Goal: Navigation & Orientation: Find specific page/section

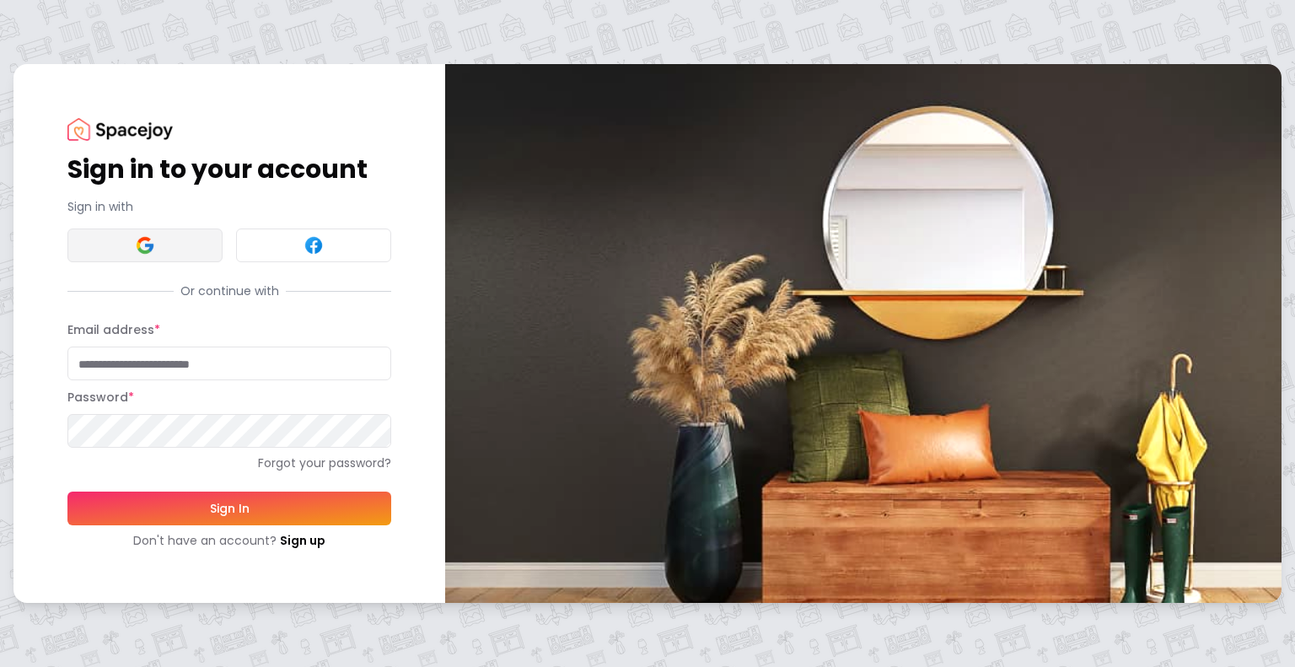
click at [142, 245] on img at bounding box center [145, 245] width 20 height 20
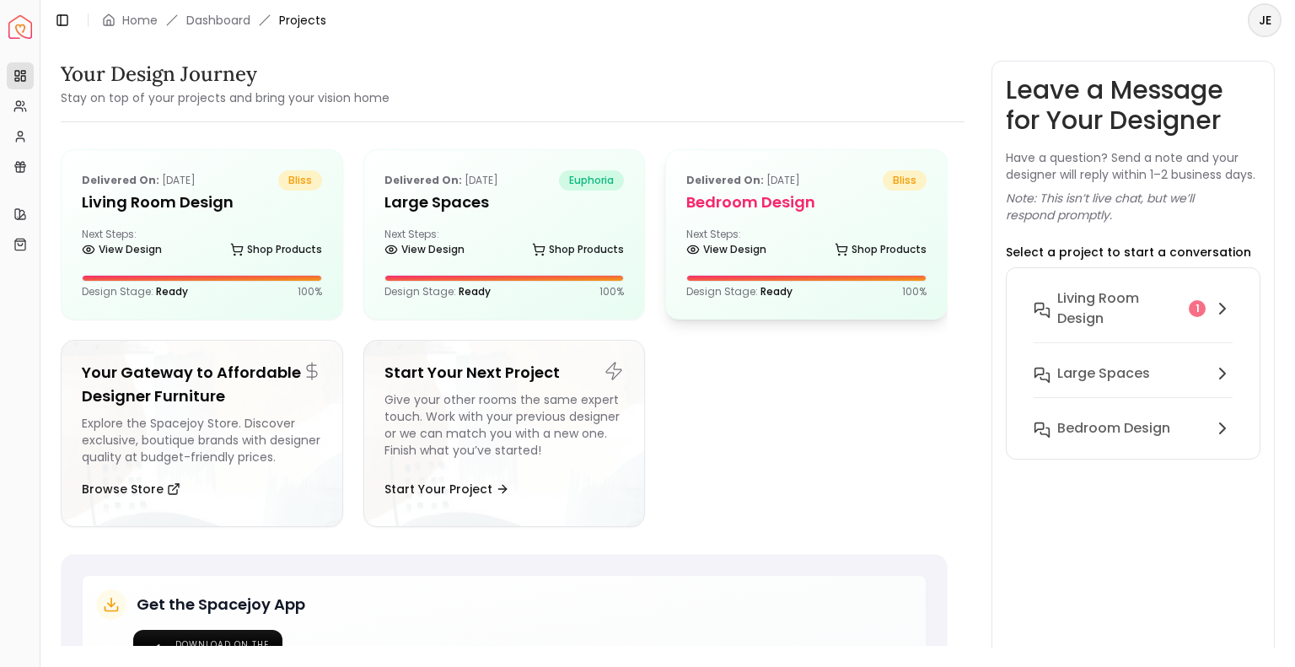
click at [715, 225] on div "Delivered on: [DATE] bliss Bedroom Design Next Steps: View Design Shop Products…" at bounding box center [806, 234] width 281 height 169
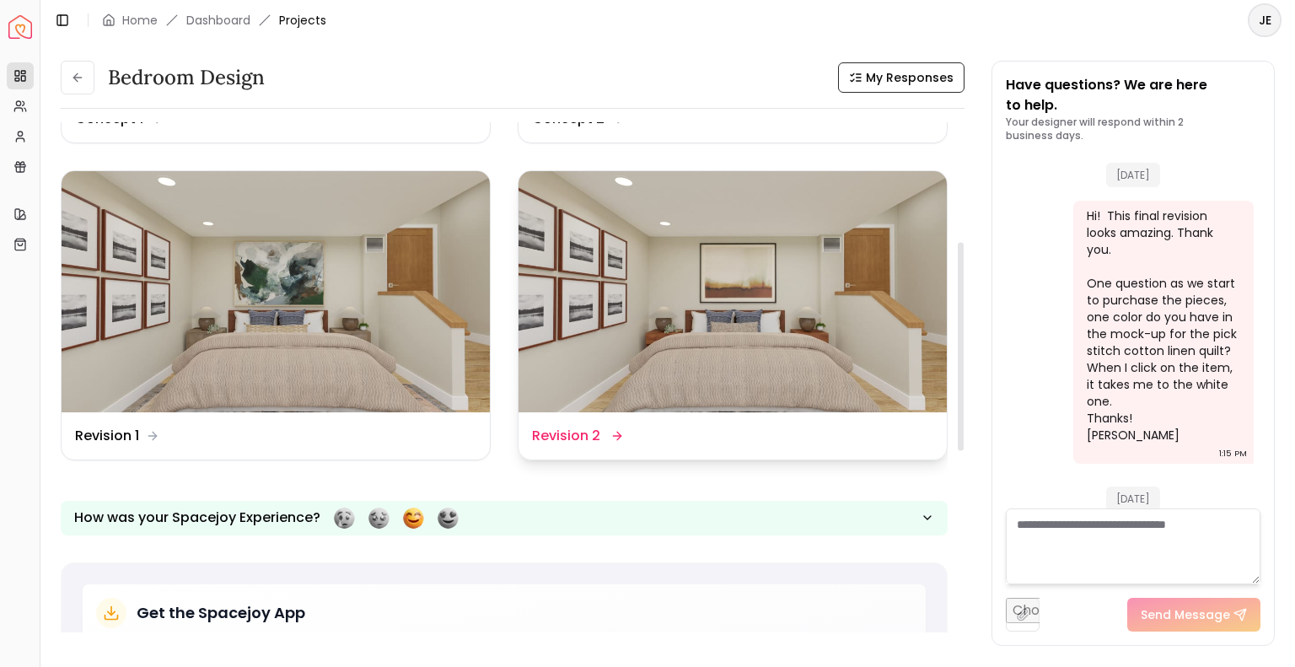
scroll to position [276, 0]
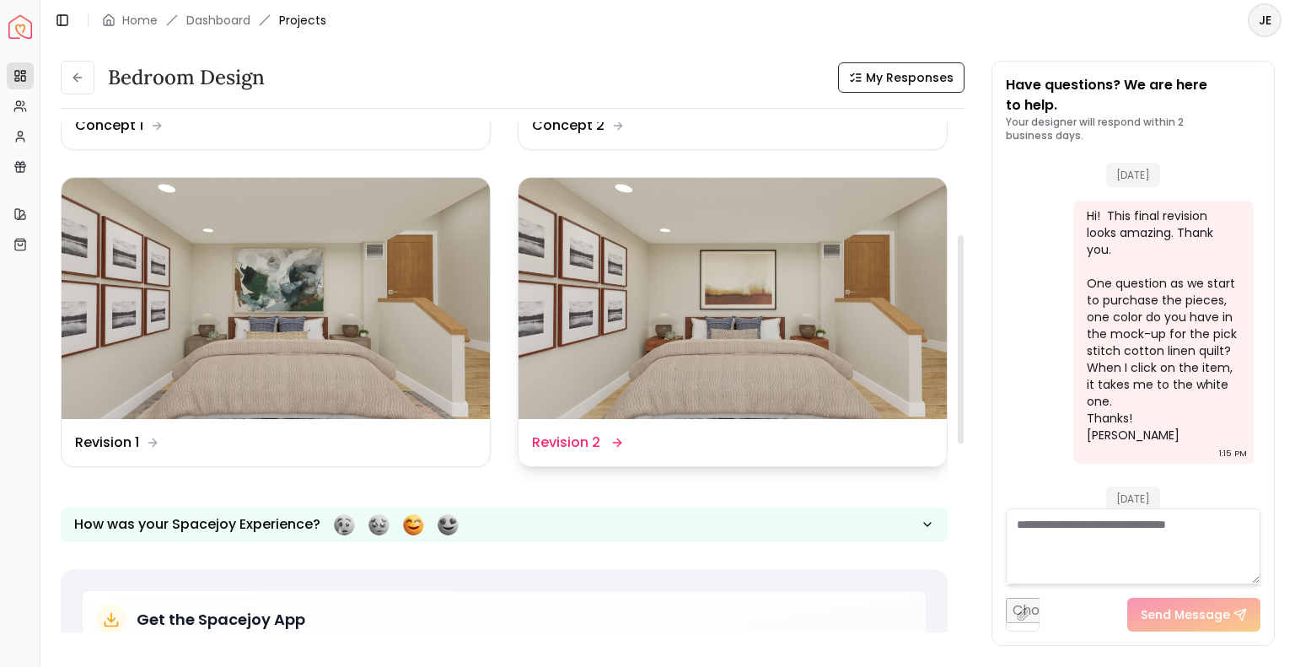
click at [703, 356] on img at bounding box center [733, 298] width 428 height 241
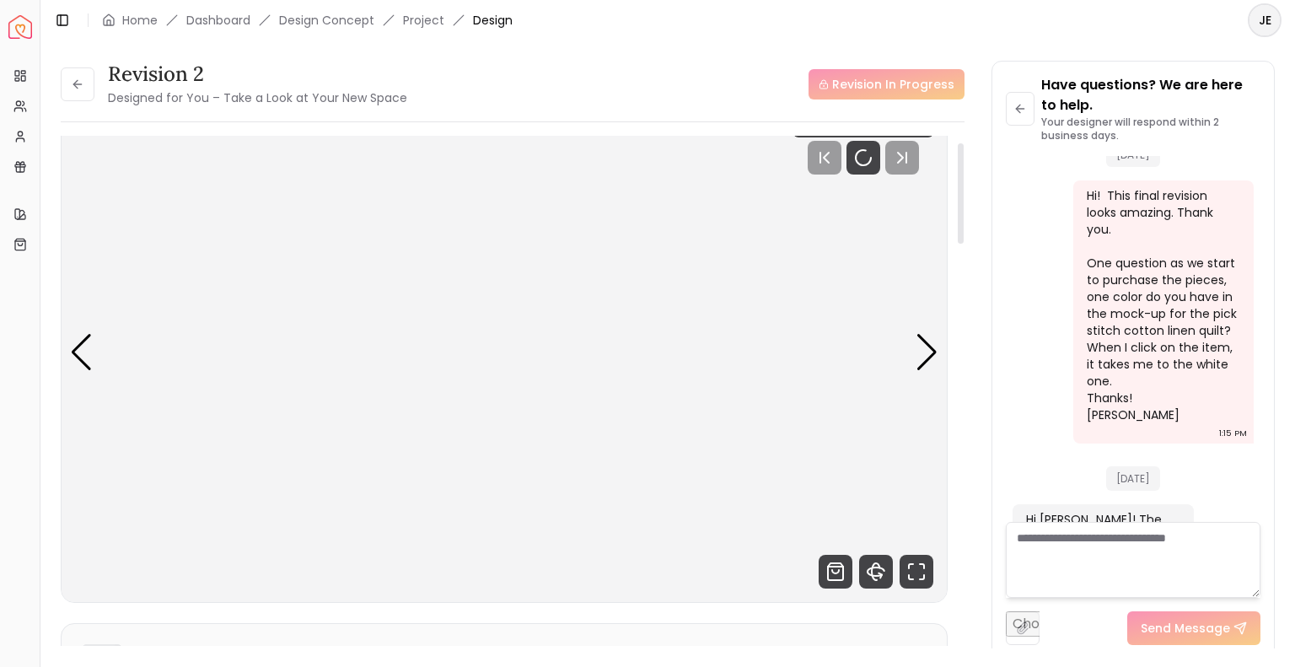
scroll to position [34, 0]
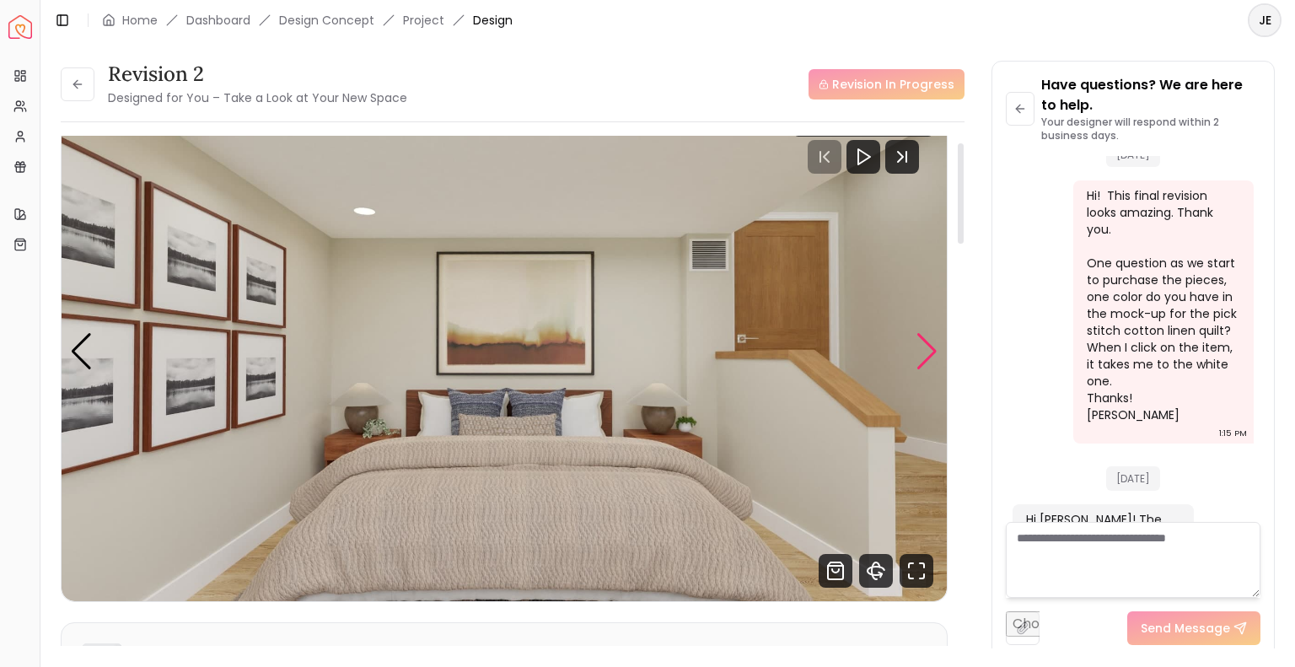
click at [922, 356] on div "Next slide" at bounding box center [927, 351] width 23 height 37
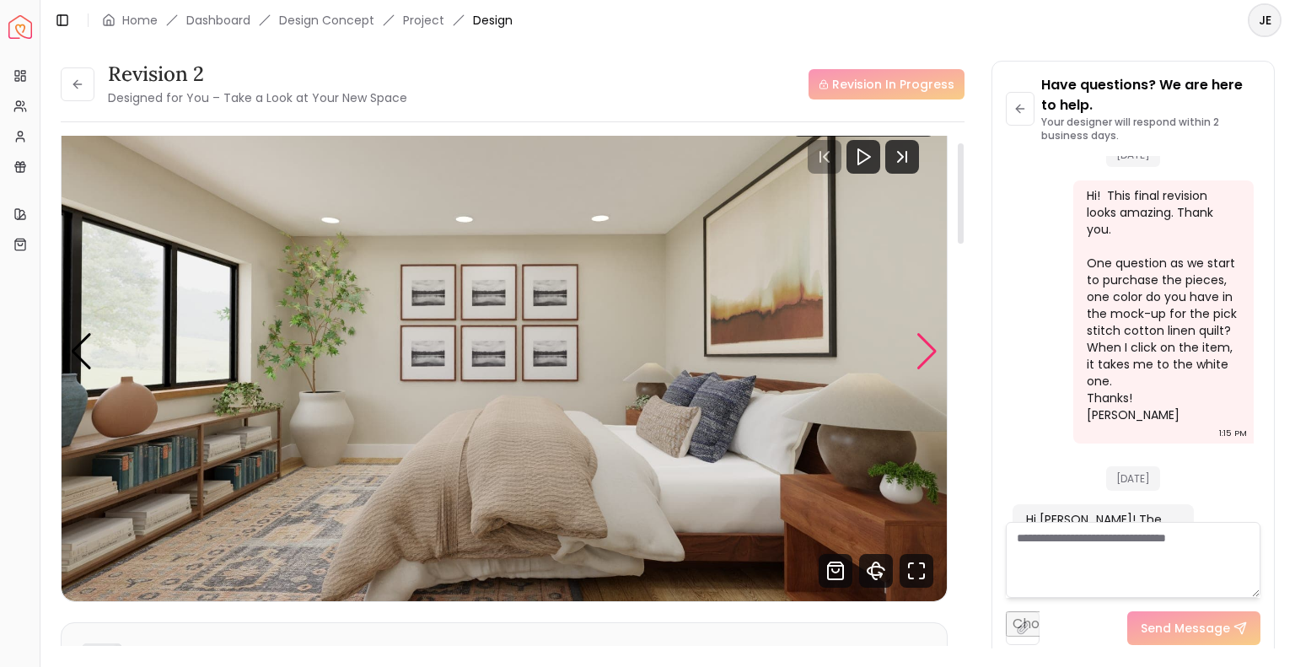
click at [922, 357] on div "Next slide" at bounding box center [927, 351] width 23 height 37
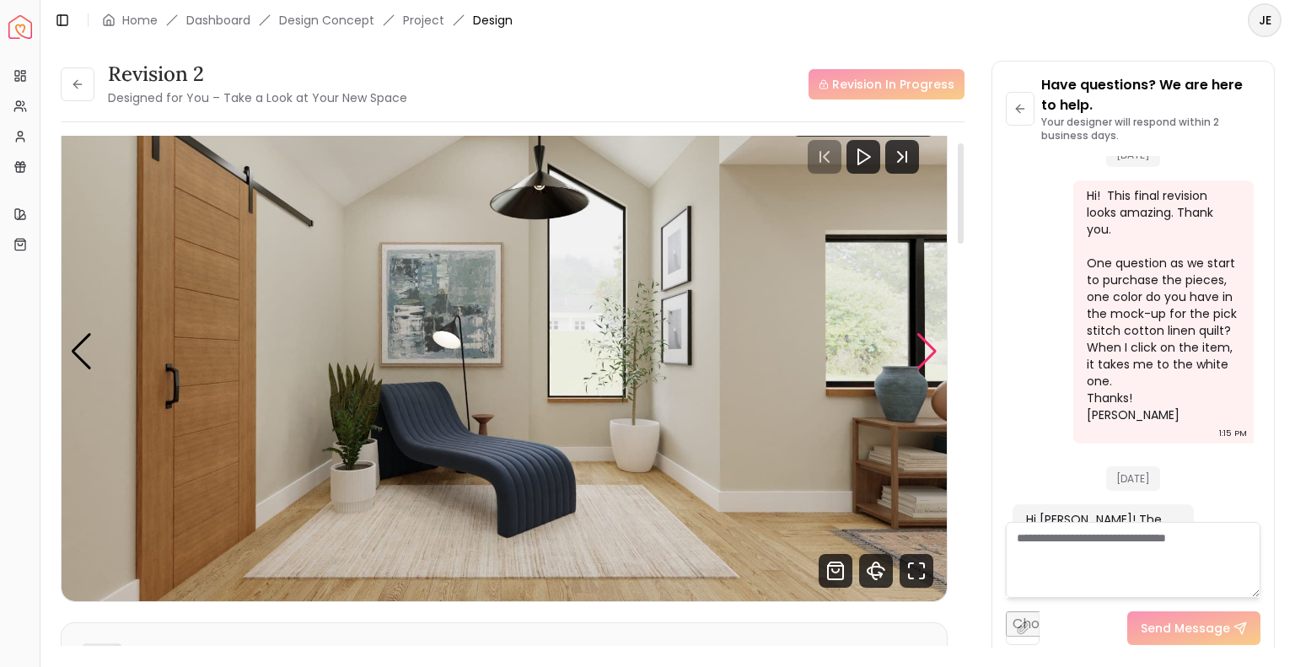
click at [927, 352] on div "Next slide" at bounding box center [927, 351] width 23 height 37
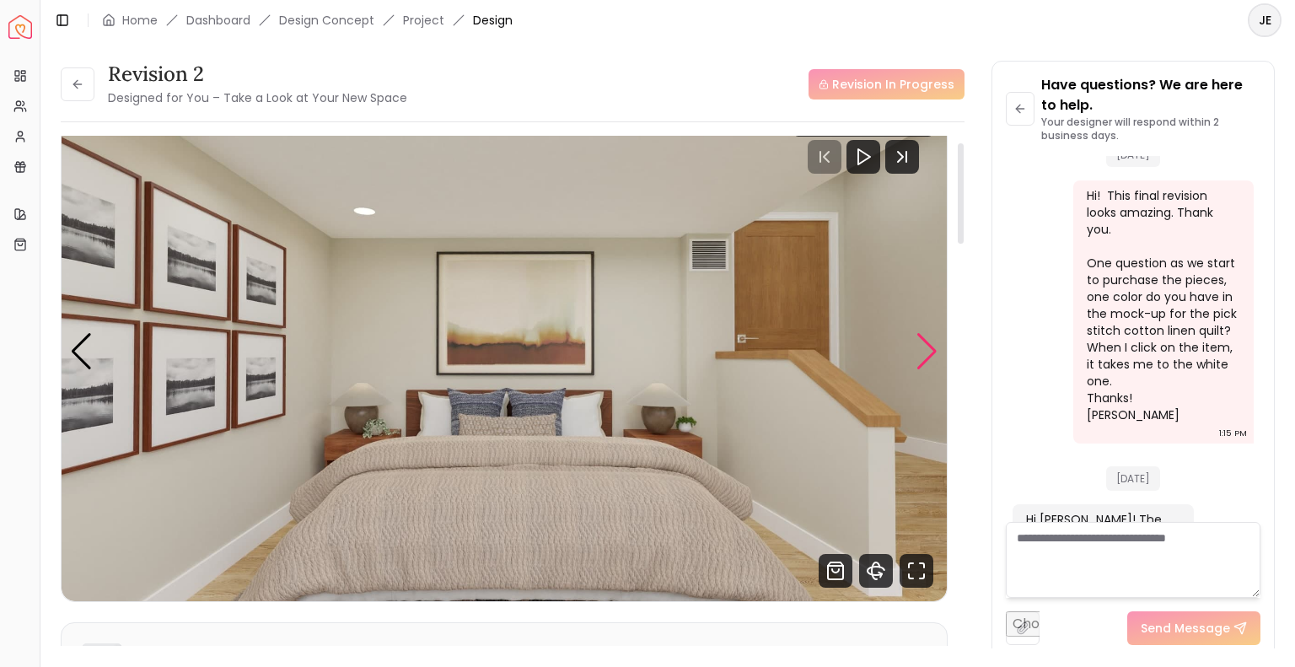
click at [927, 352] on div "Next slide" at bounding box center [927, 351] width 23 height 37
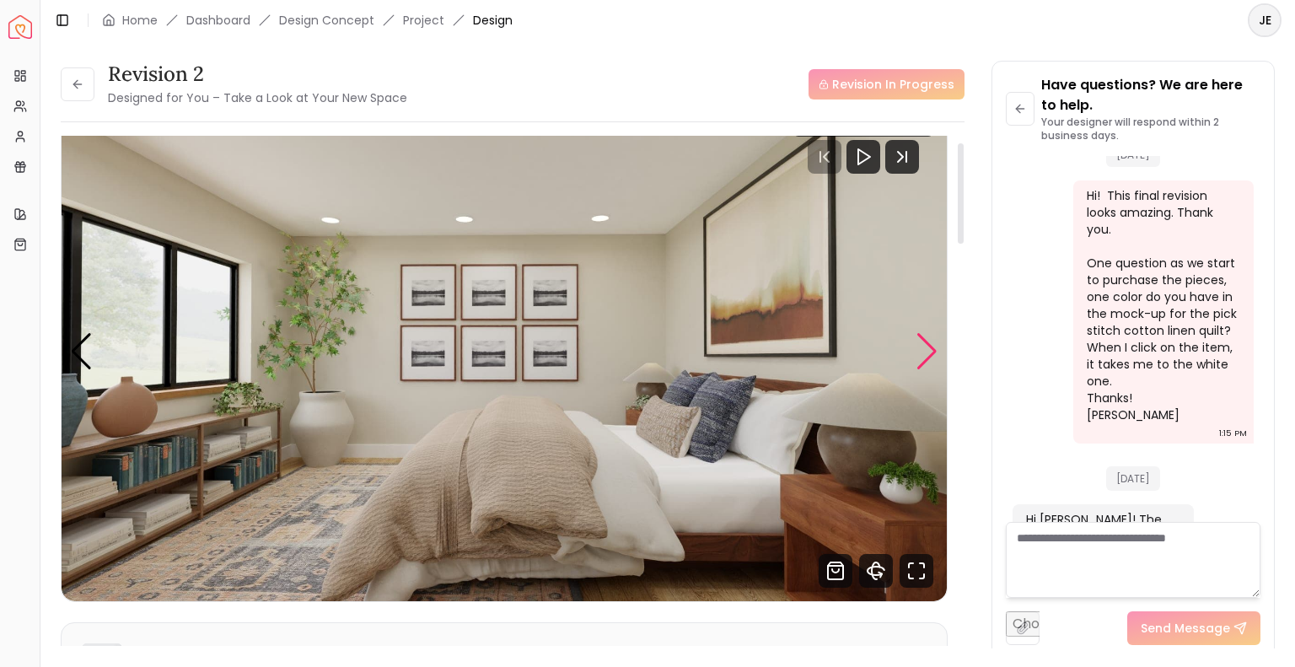
click at [927, 359] on div "Next slide" at bounding box center [927, 351] width 23 height 37
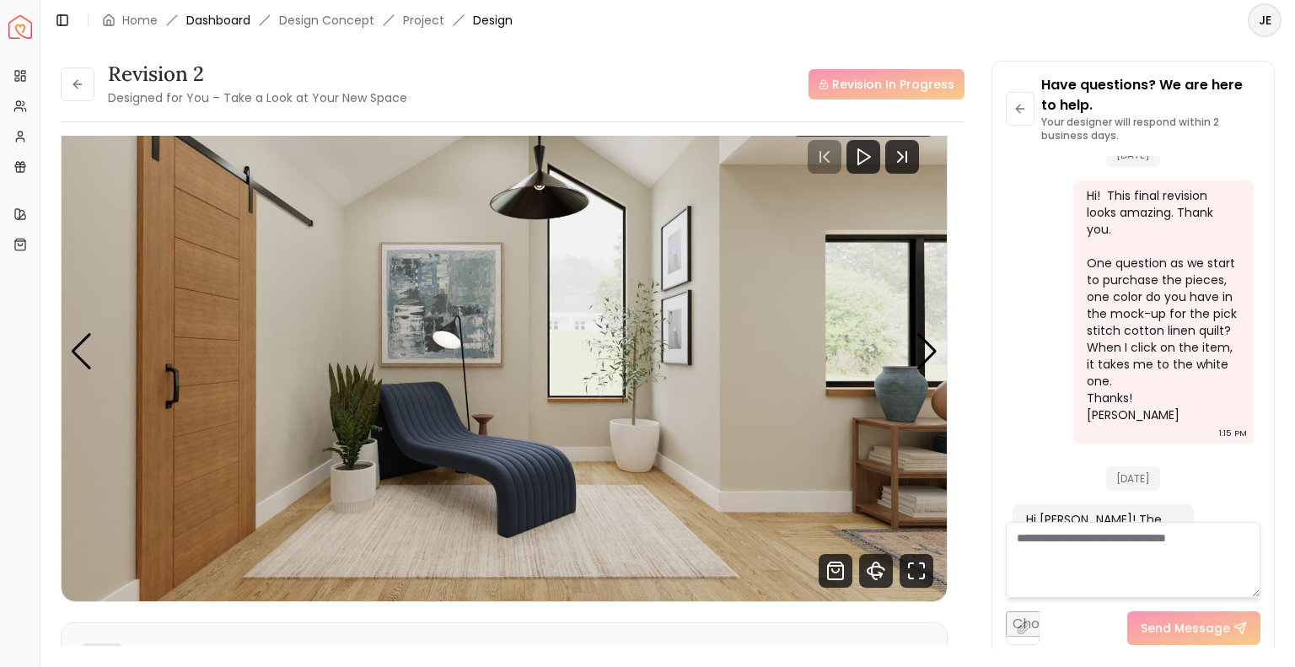
click at [242, 19] on link "Dashboard" at bounding box center [218, 20] width 64 height 17
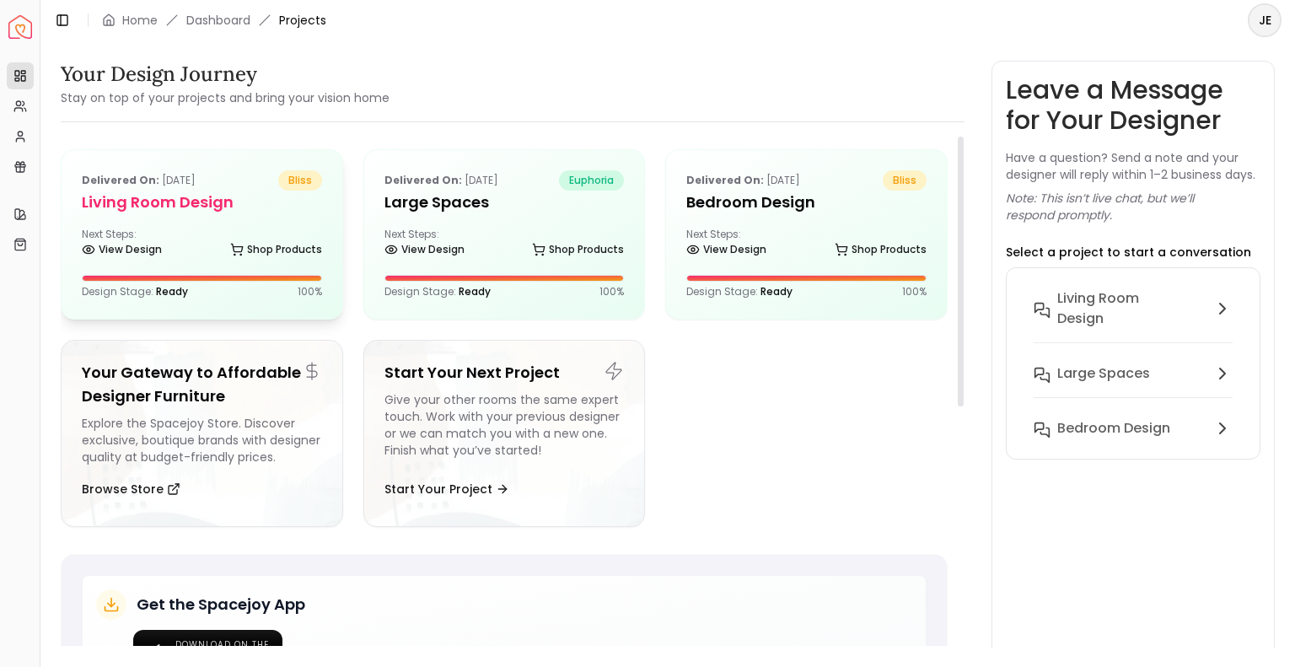
click at [202, 212] on h5 "Living Room Design" at bounding box center [202, 203] width 240 height 24
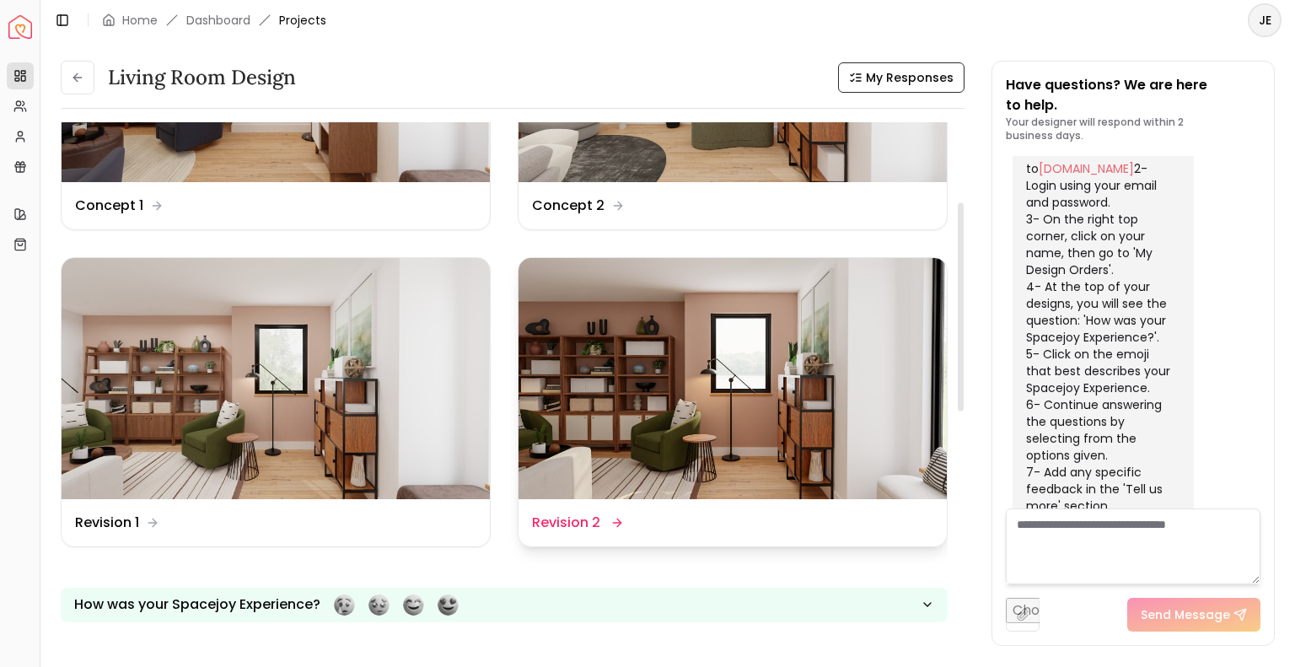
scroll to position [195, 0]
click at [718, 456] on img at bounding box center [733, 379] width 428 height 241
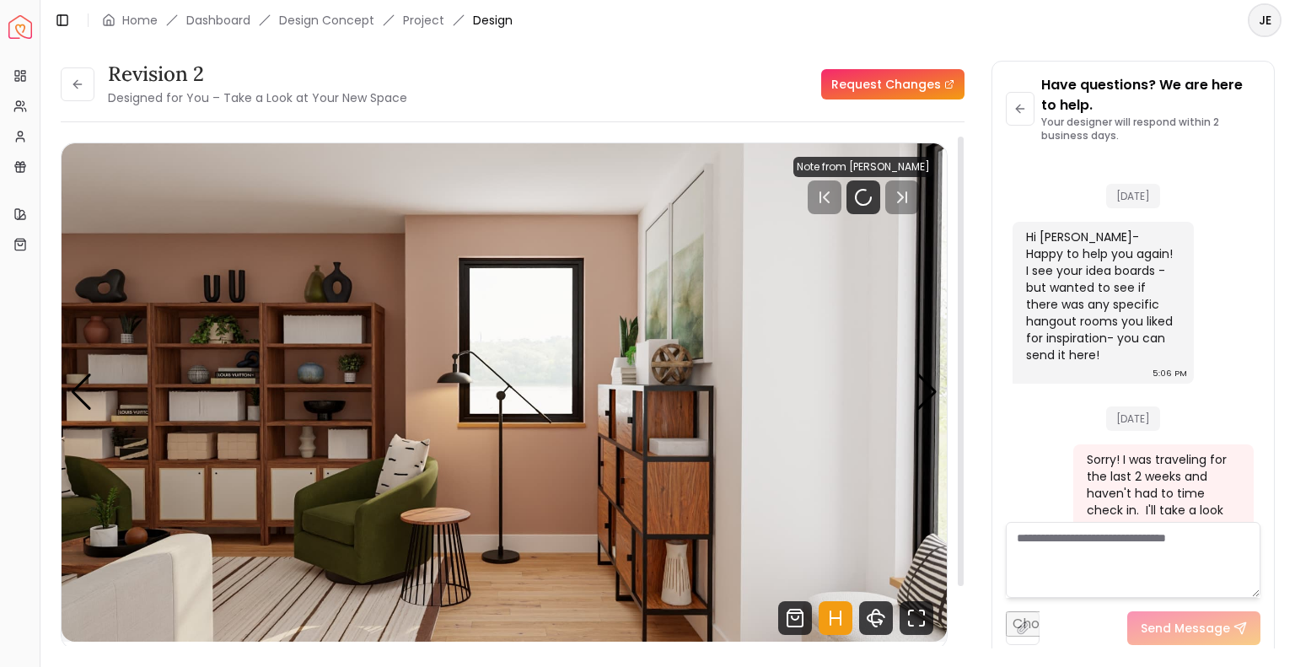
scroll to position [2716, 0]
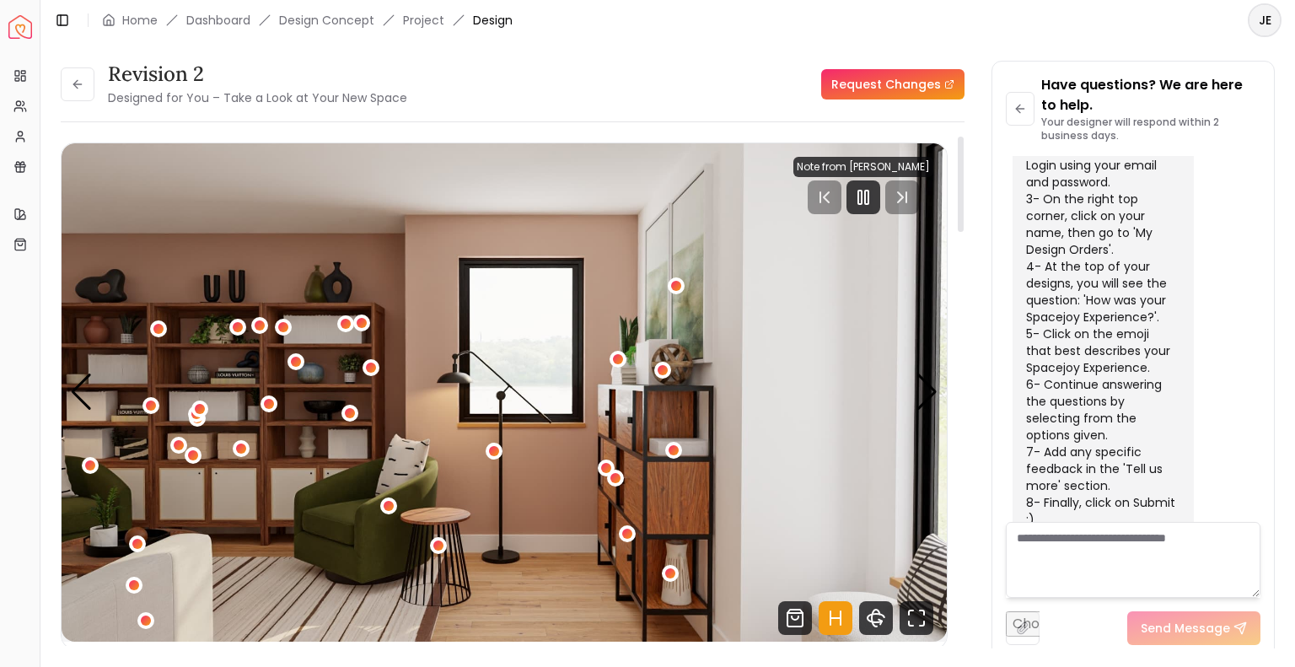
drag, startPoint x: 923, startPoint y: 388, endPoint x: 839, endPoint y: 431, distance: 94.6
click at [839, 431] on div "Carousel" at bounding box center [504, 392] width 885 height 498
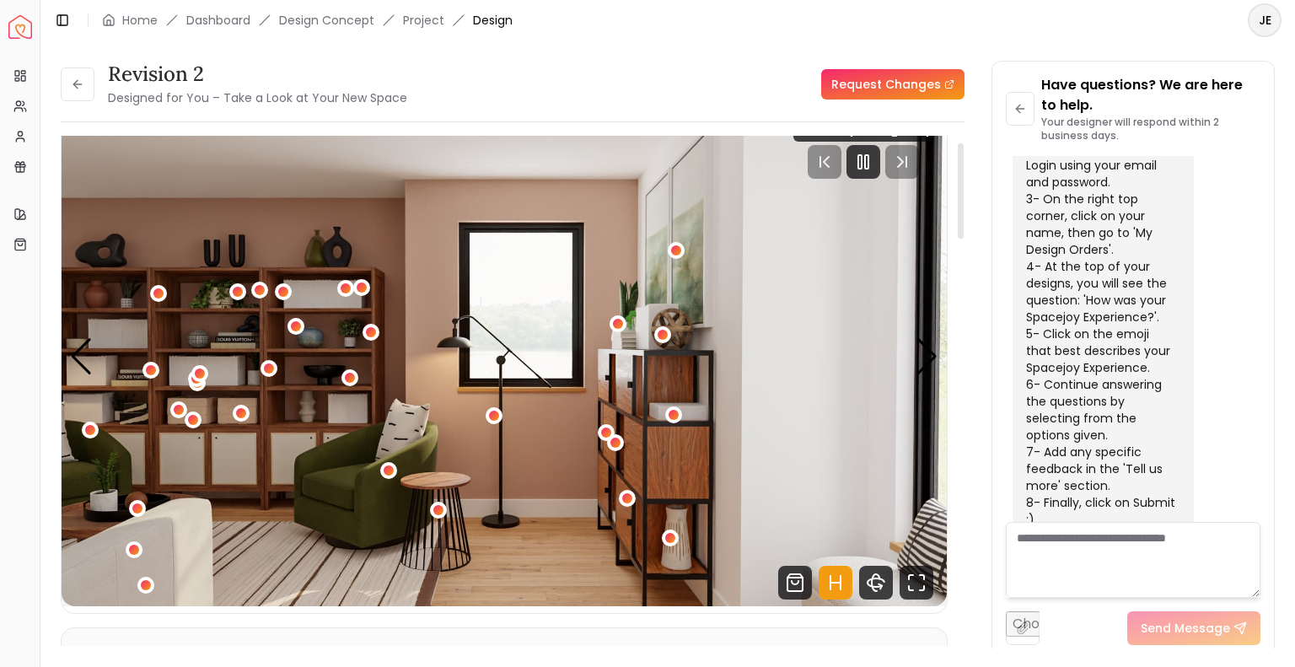
click at [832, 572] on icon "Hotspots Toggle" at bounding box center [836, 583] width 34 height 34
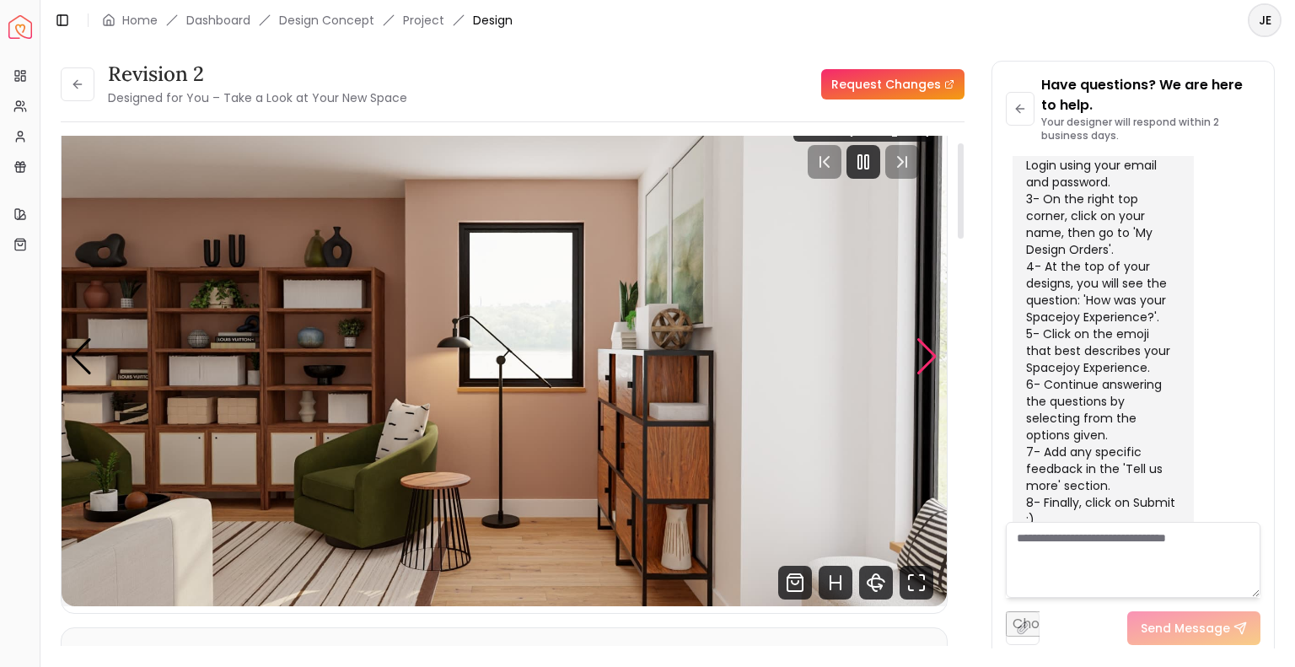
click at [927, 365] on div "Next slide" at bounding box center [927, 356] width 23 height 37
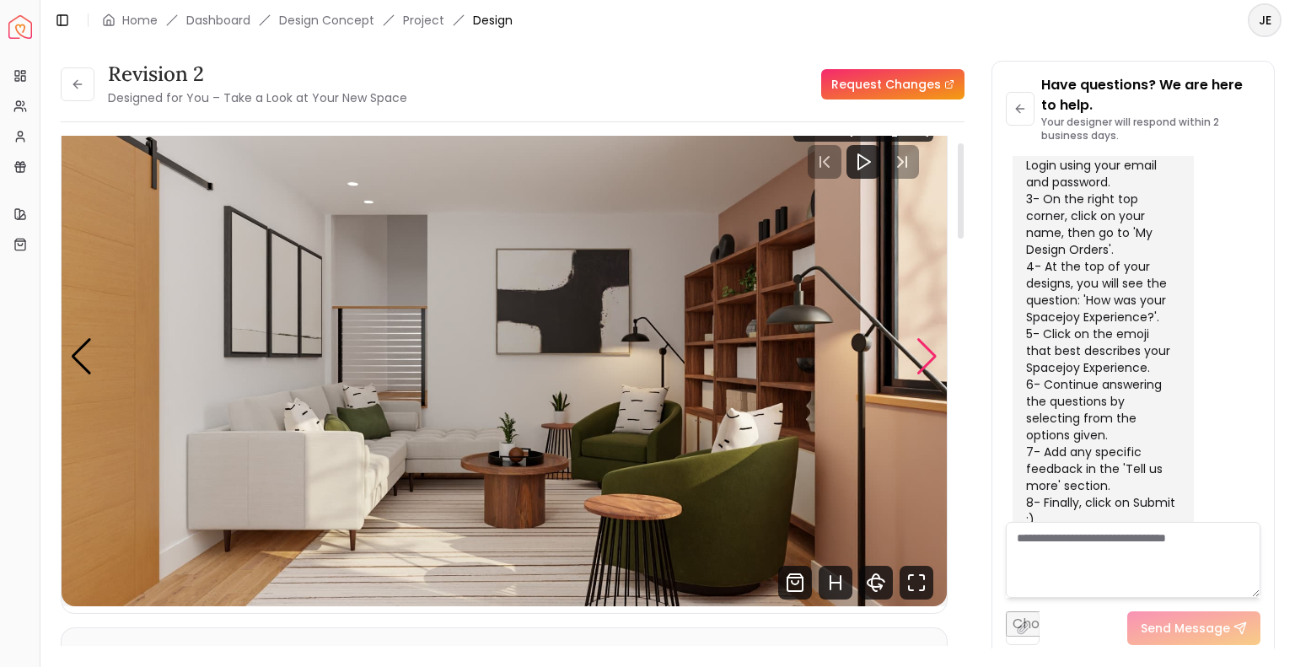
click at [930, 357] on div "Next slide" at bounding box center [927, 356] width 23 height 37
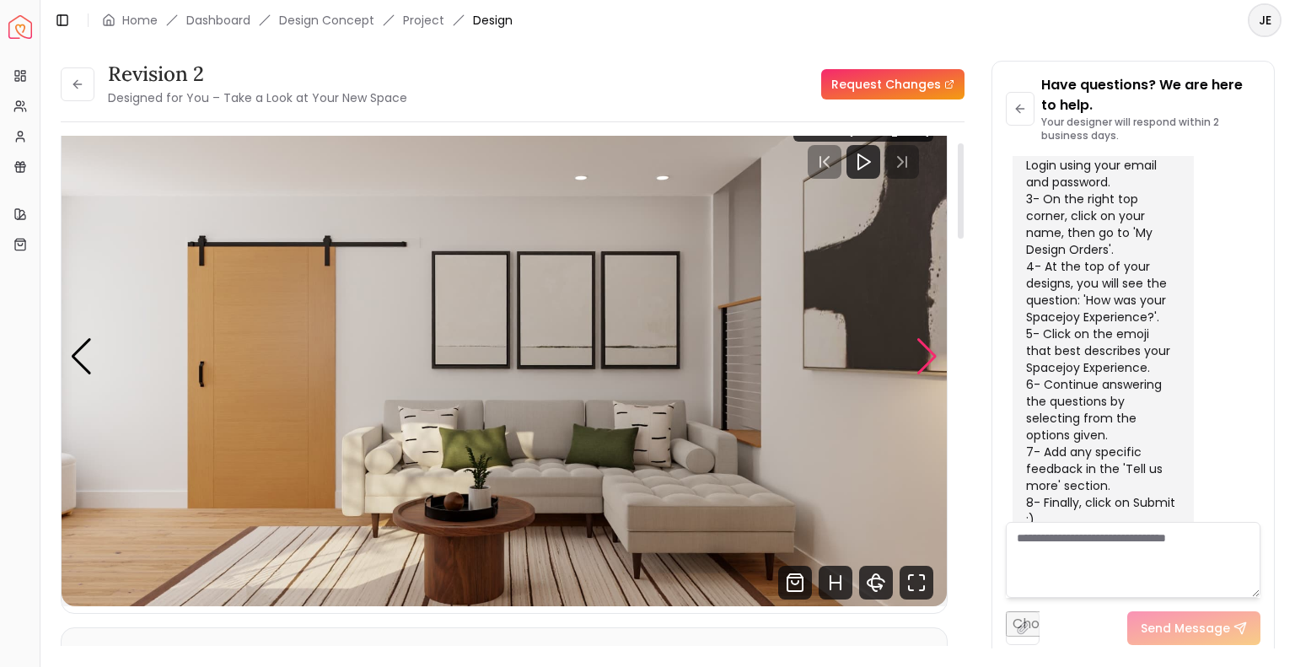
click at [927, 361] on div "Next slide" at bounding box center [927, 356] width 23 height 37
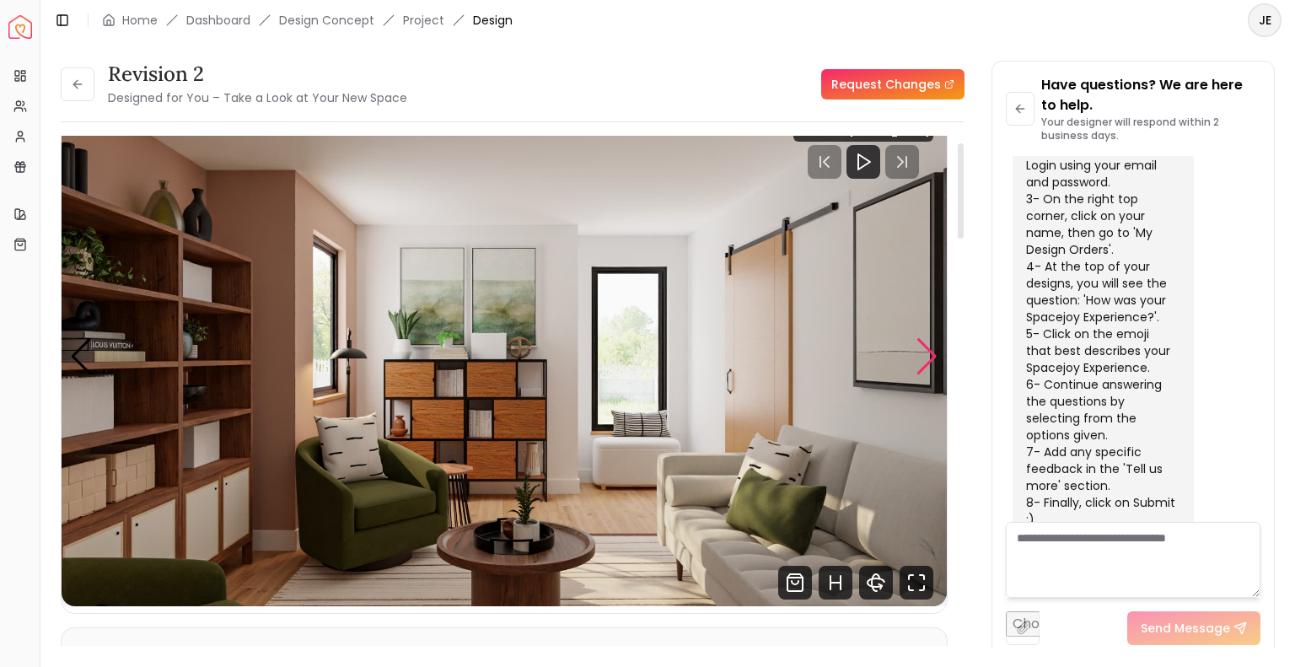
click at [918, 369] on div "Next slide" at bounding box center [927, 356] width 23 height 37
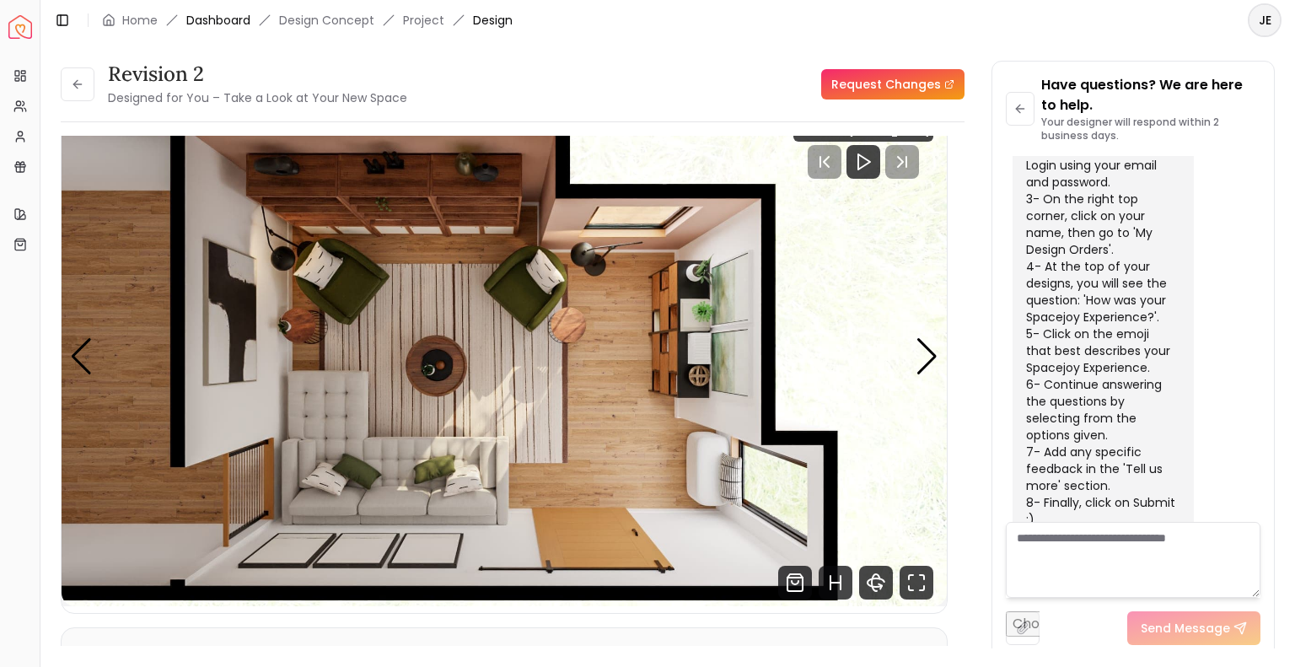
click at [226, 25] on link "Dashboard" at bounding box center [218, 20] width 64 height 17
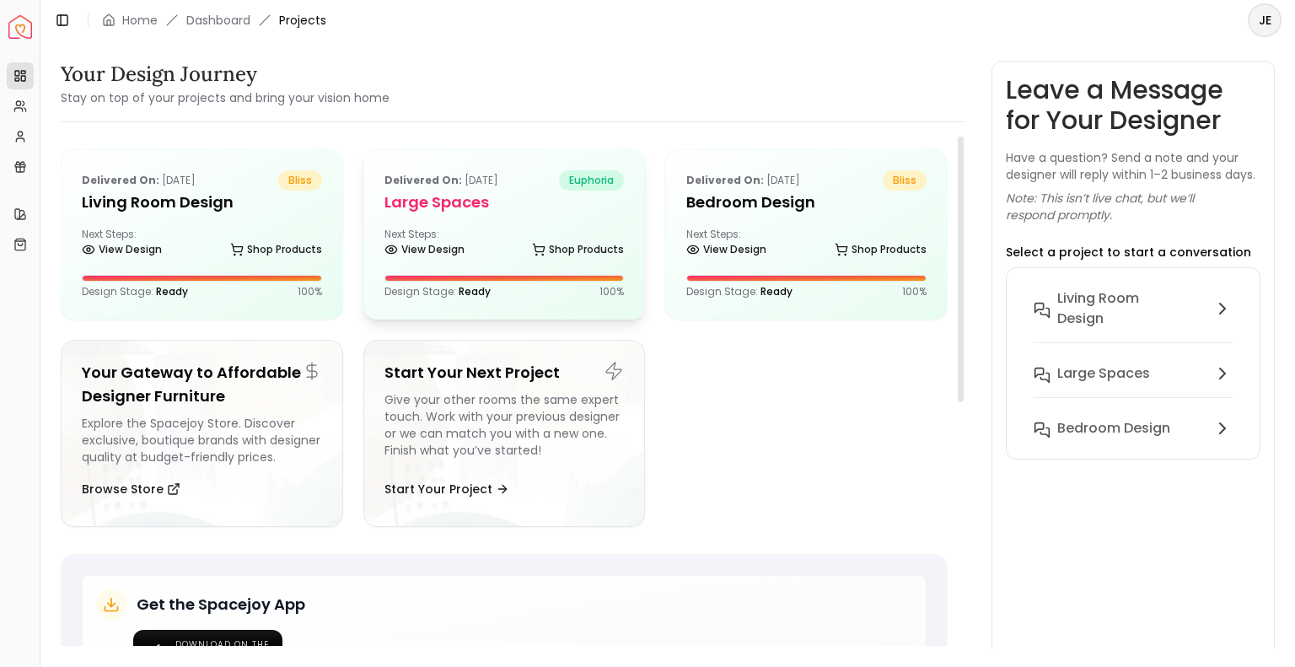
click at [511, 241] on div "Next Steps: View Design Shop Products" at bounding box center [504, 245] width 240 height 34
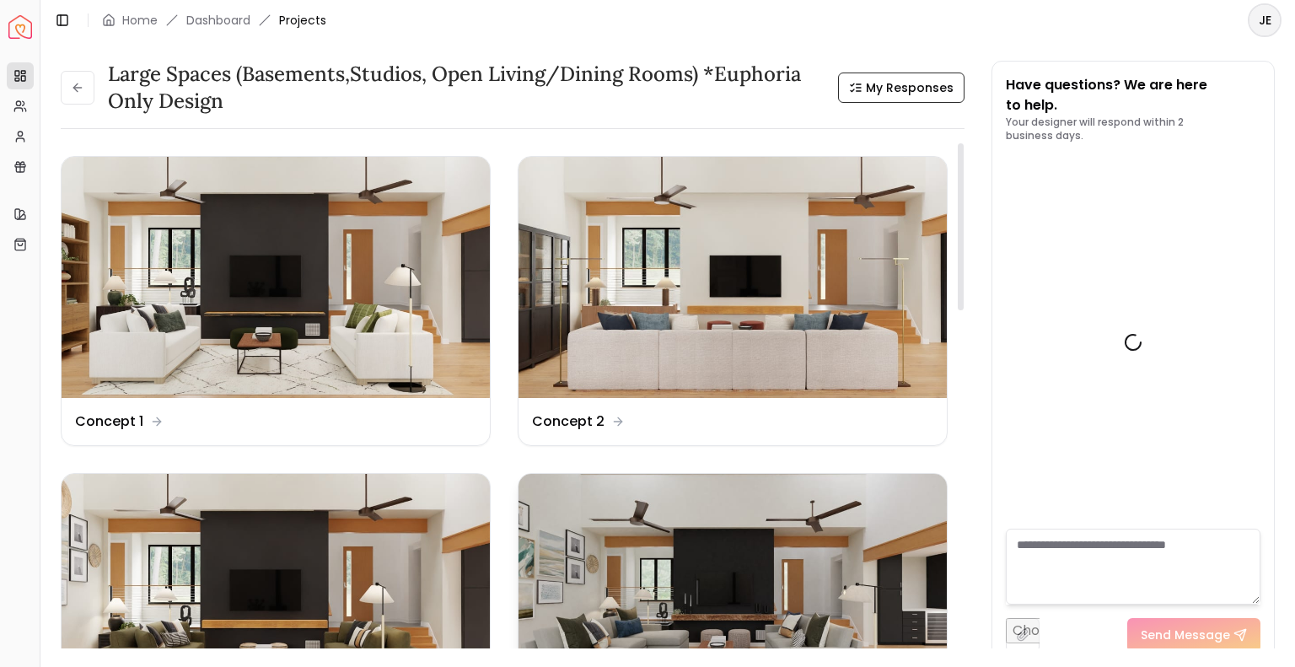
scroll to position [4277, 0]
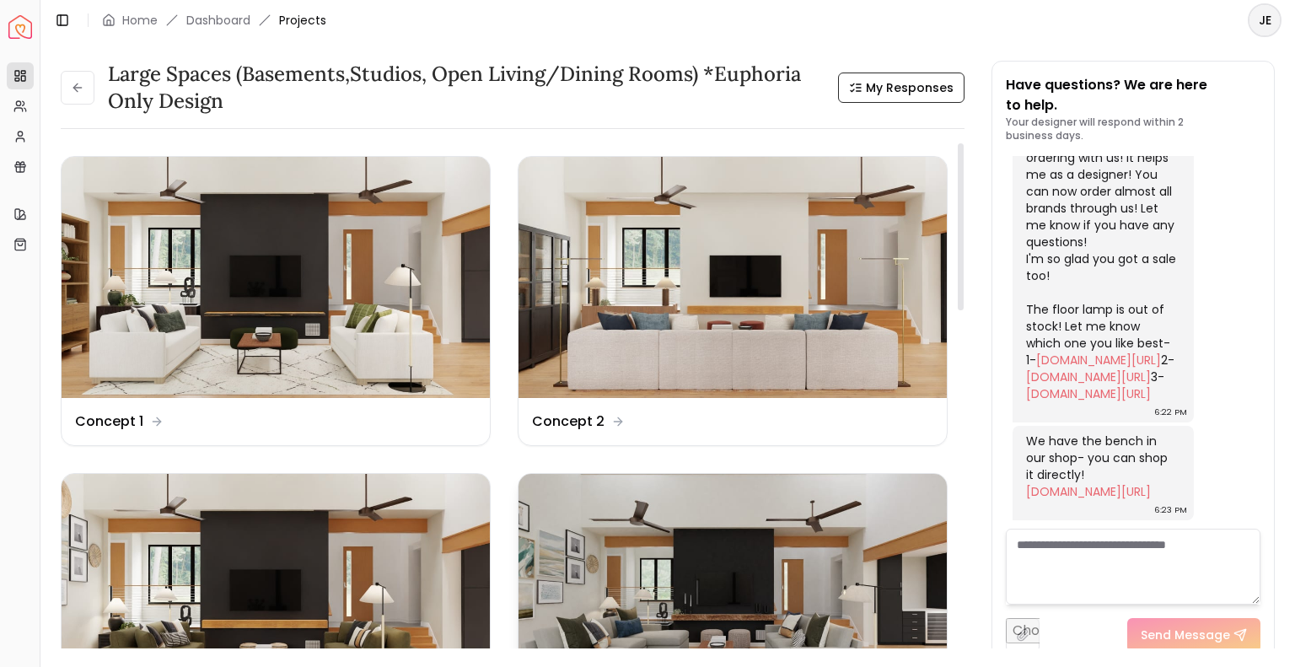
click at [663, 574] on img at bounding box center [733, 594] width 428 height 241
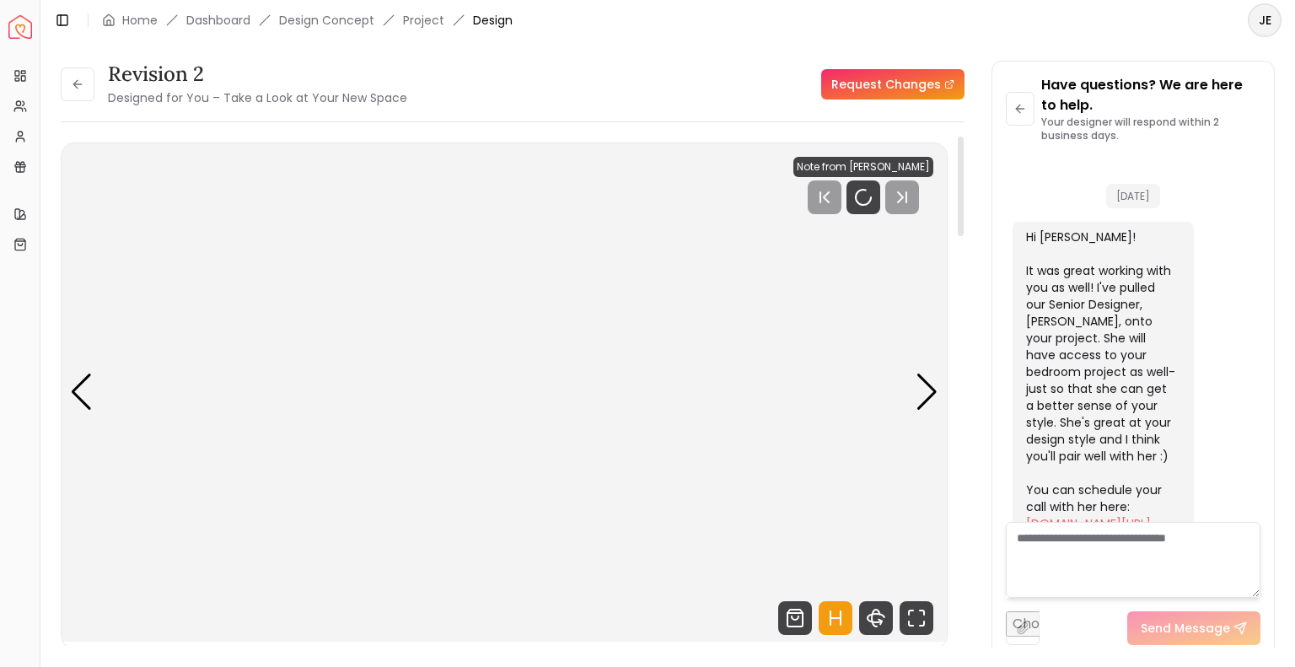
scroll to position [4318, 0]
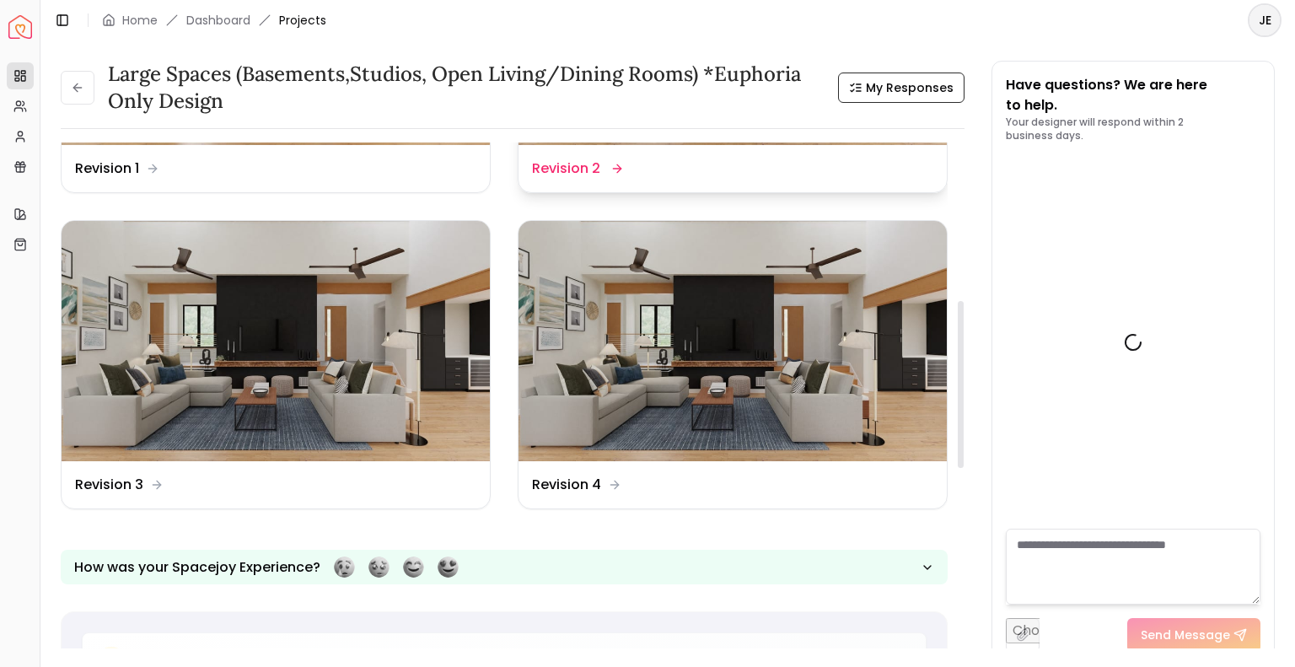
scroll to position [610, 0]
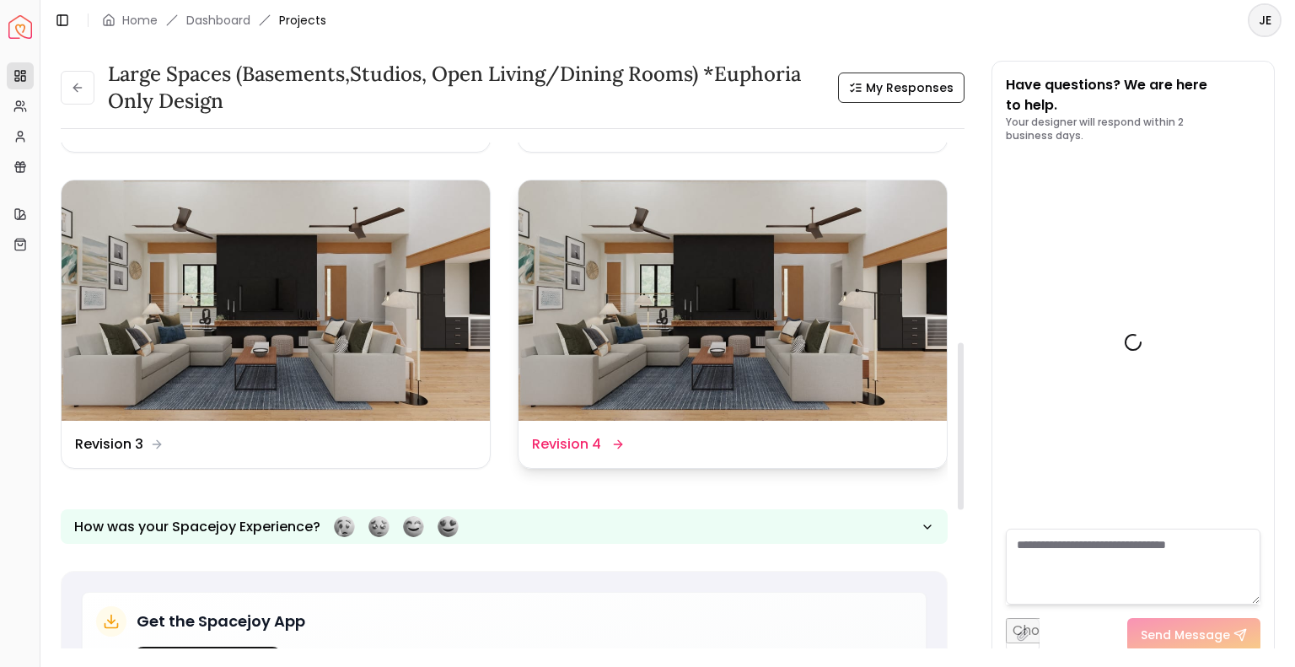
click at [701, 333] on img at bounding box center [733, 300] width 428 height 241
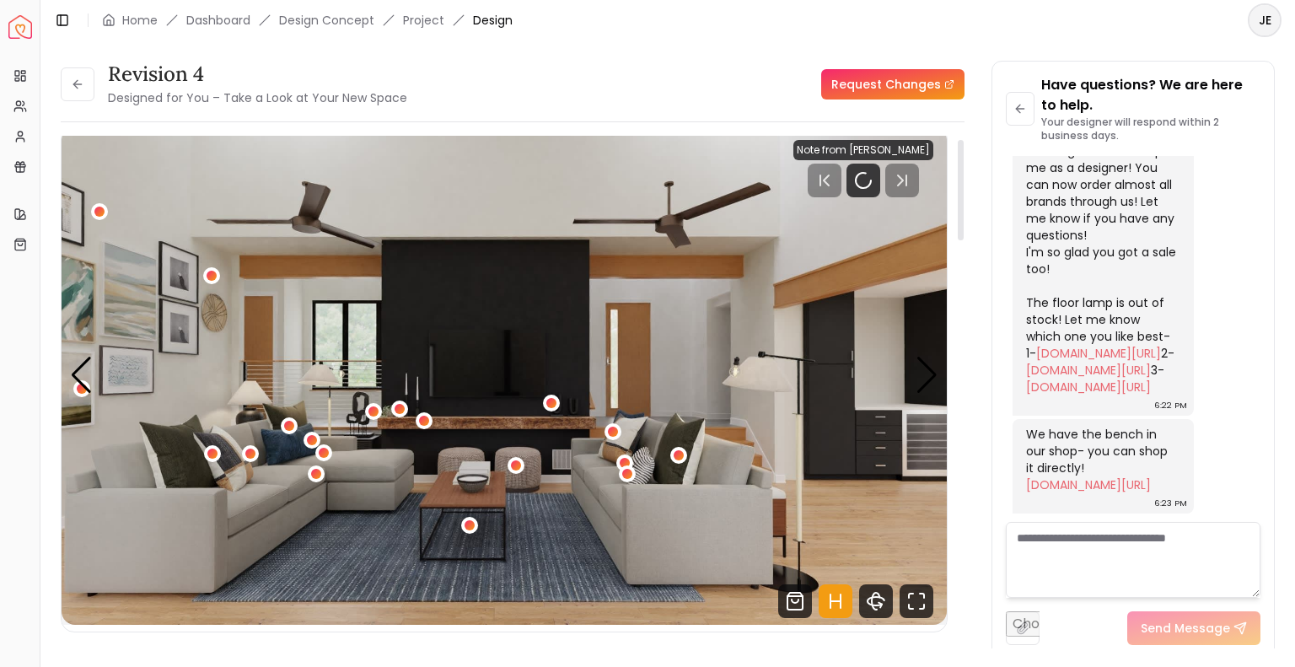
scroll to position [19, 0]
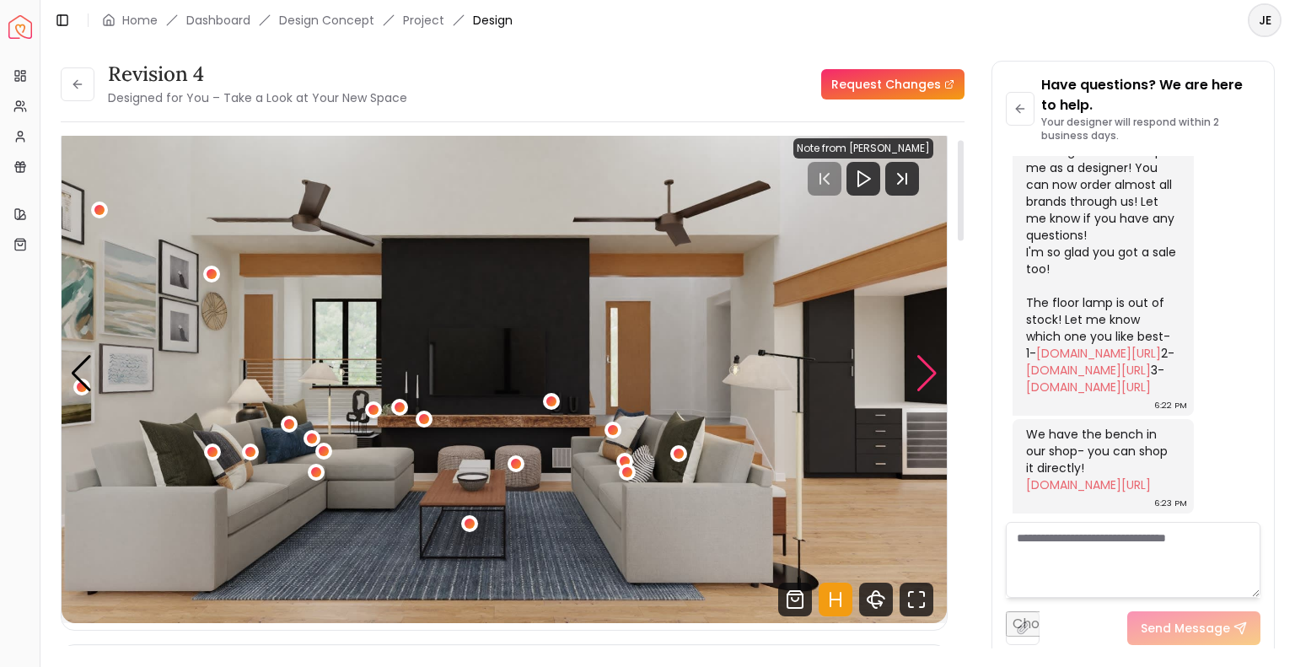
click at [916, 374] on div "Next slide" at bounding box center [927, 373] width 23 height 37
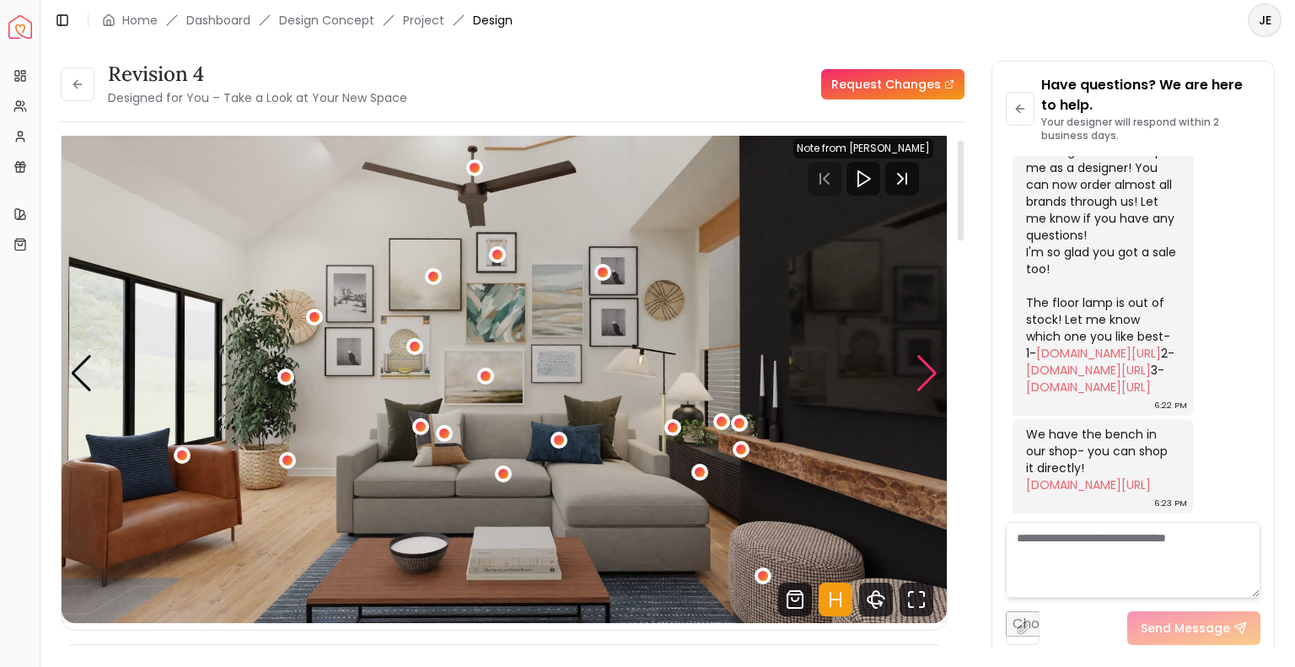
click at [927, 367] on div "Next slide" at bounding box center [927, 373] width 23 height 37
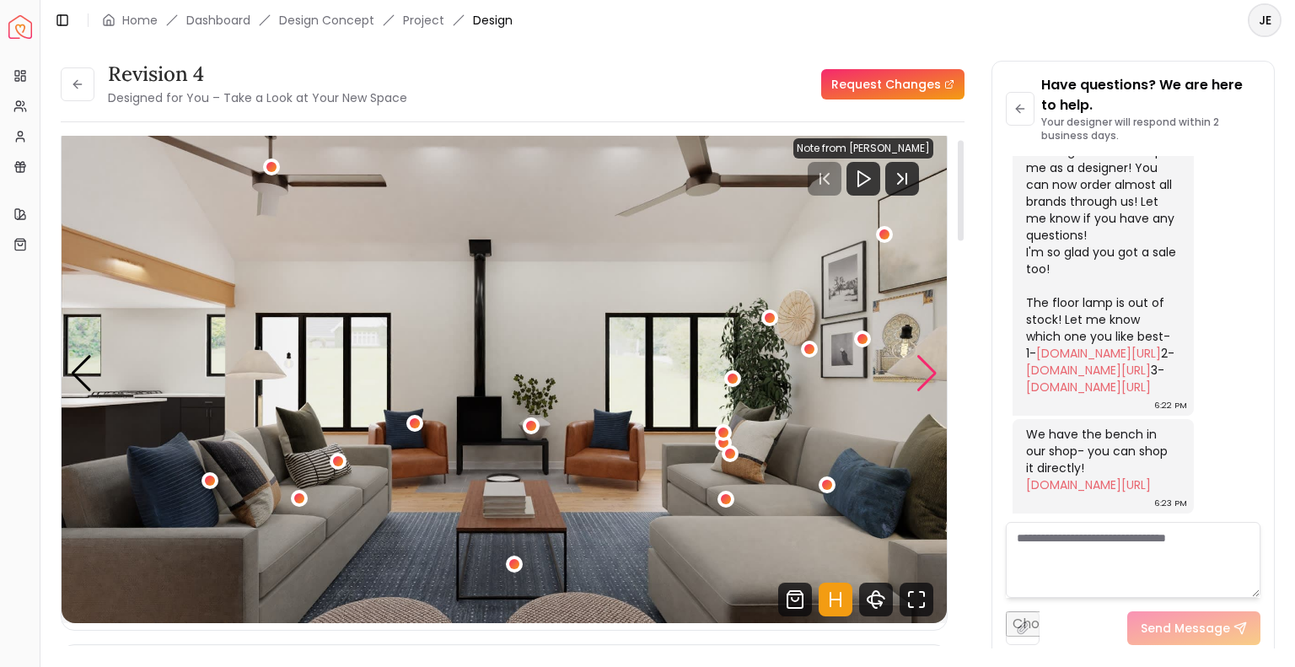
click at [928, 370] on div "Next slide" at bounding box center [927, 373] width 23 height 37
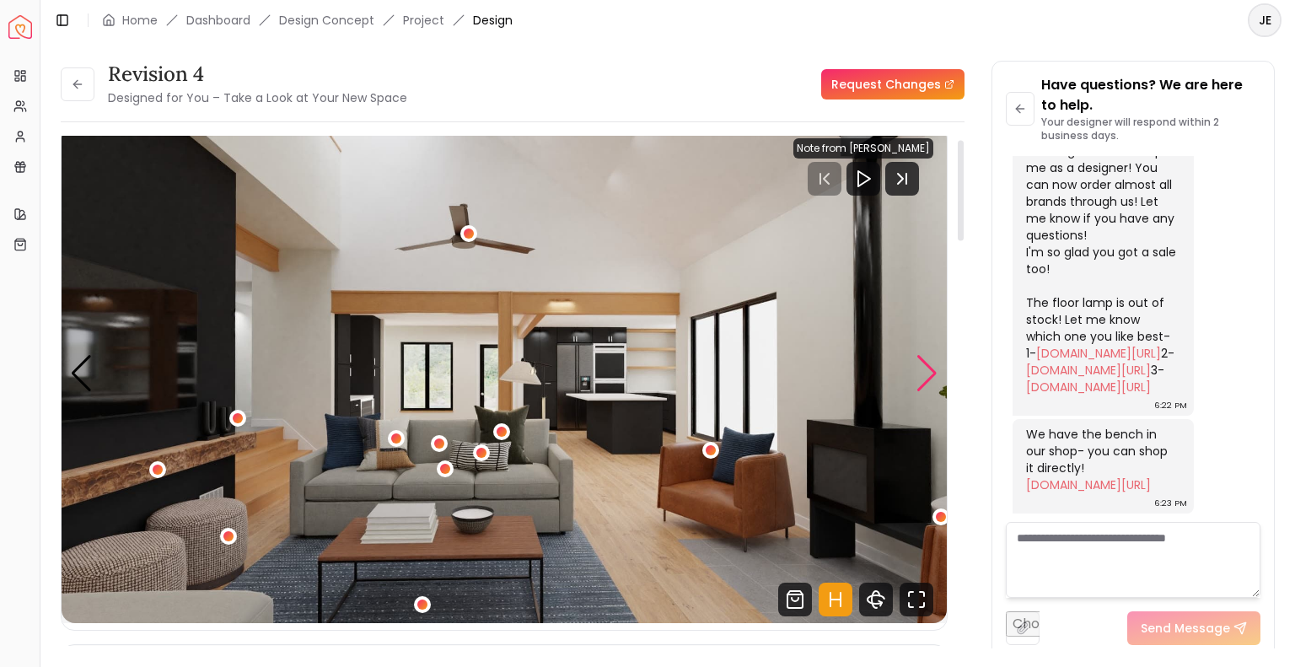
click at [927, 377] on div "Next slide" at bounding box center [927, 373] width 23 height 37
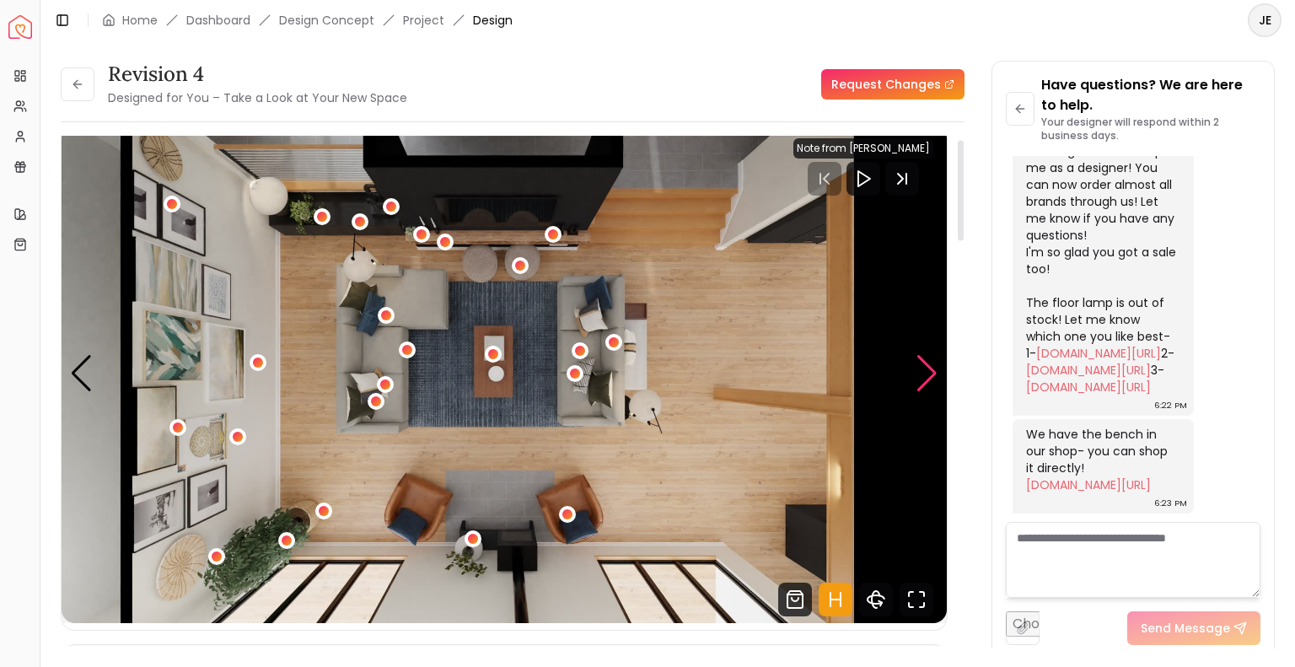
click at [927, 377] on div "Next slide" at bounding box center [927, 373] width 23 height 37
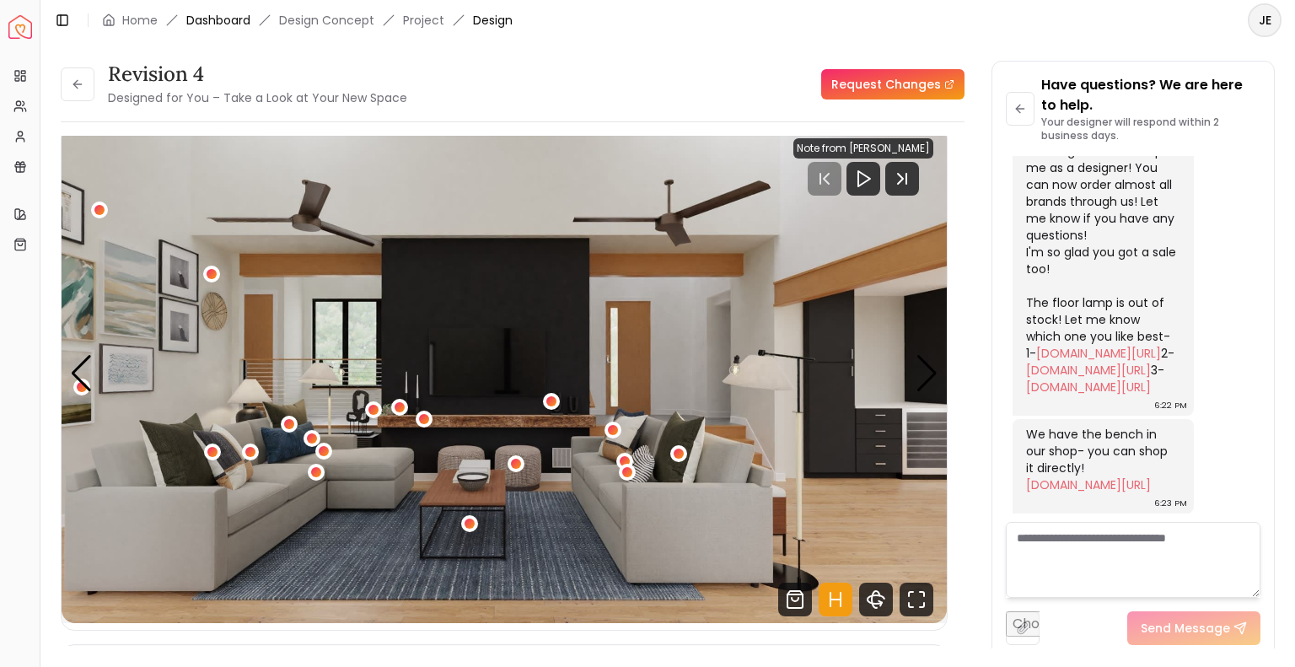
click at [229, 16] on link "Dashboard" at bounding box center [218, 20] width 64 height 17
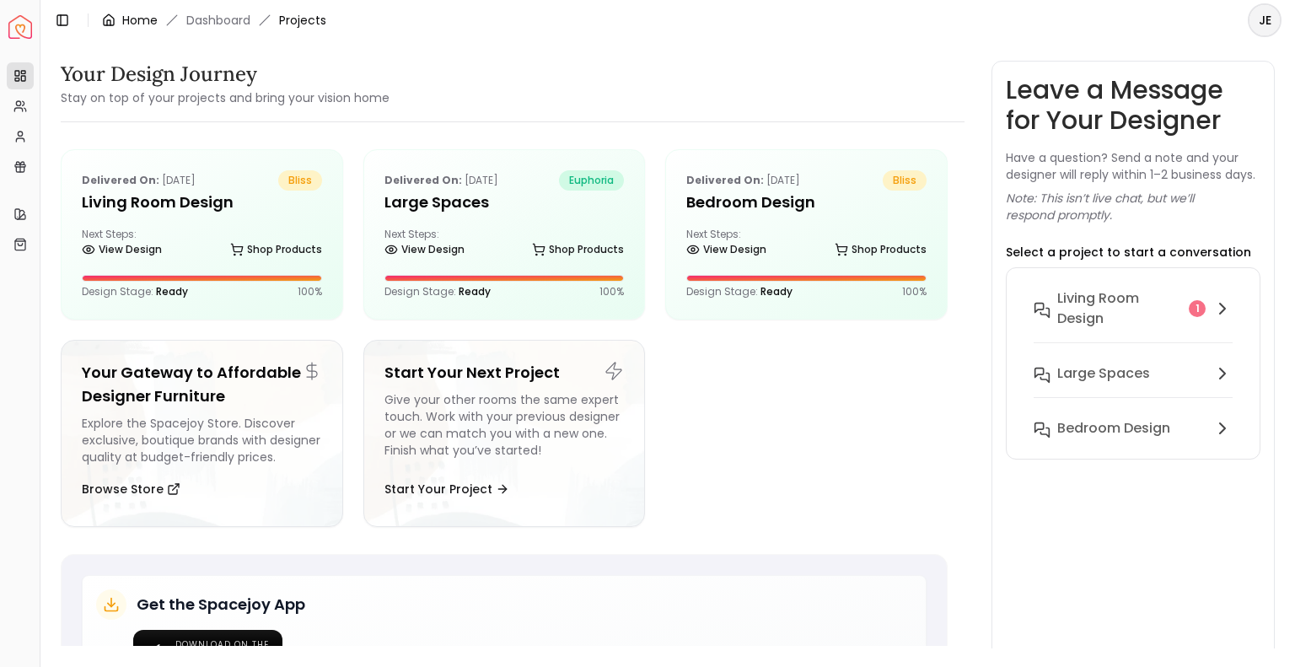
click at [135, 16] on link "Home" at bounding box center [139, 20] width 35 height 17
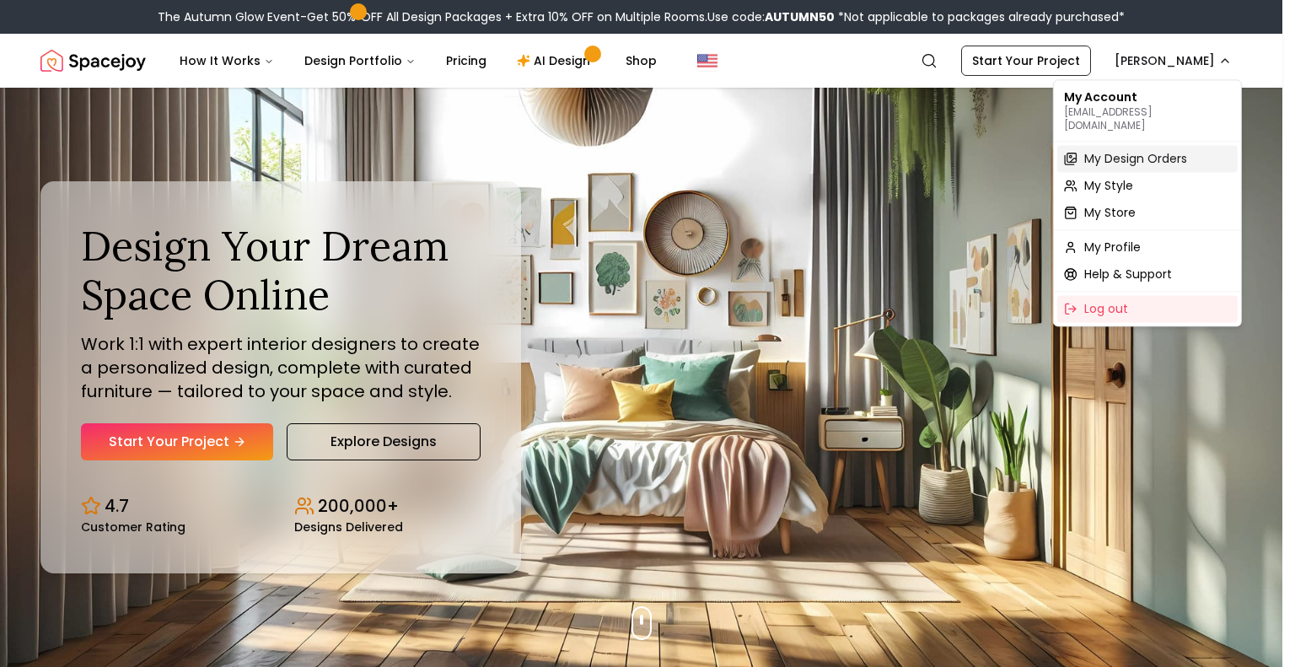
click at [1097, 151] on span "My Design Orders" at bounding box center [1135, 158] width 103 height 17
